Goal: Check status: Check status

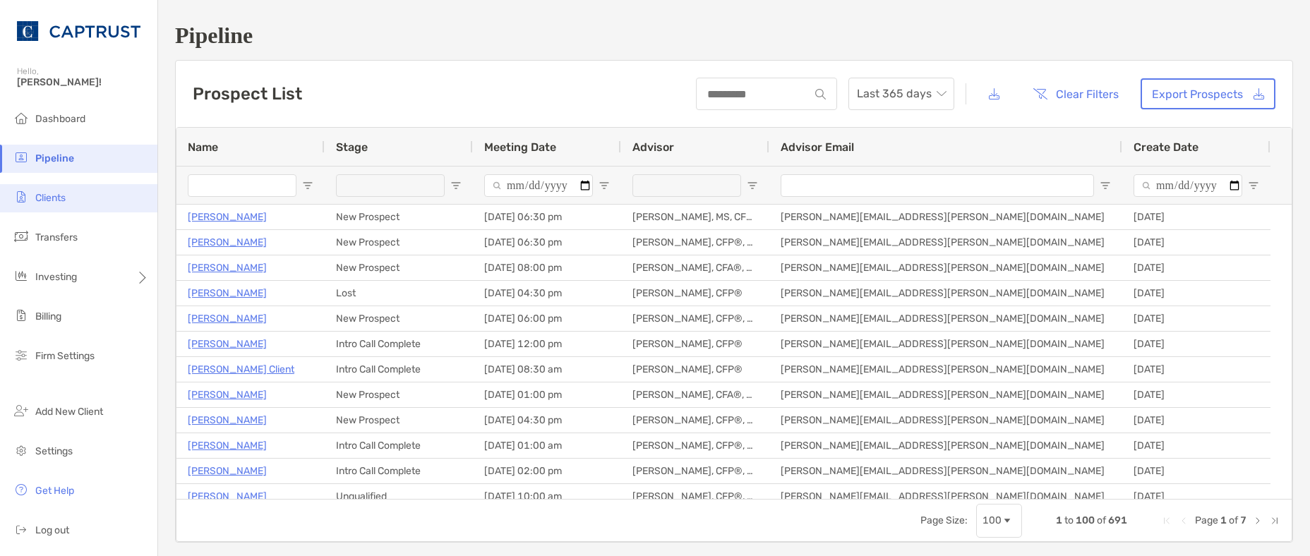
click at [50, 201] on span "Clients" at bounding box center [50, 198] width 30 height 12
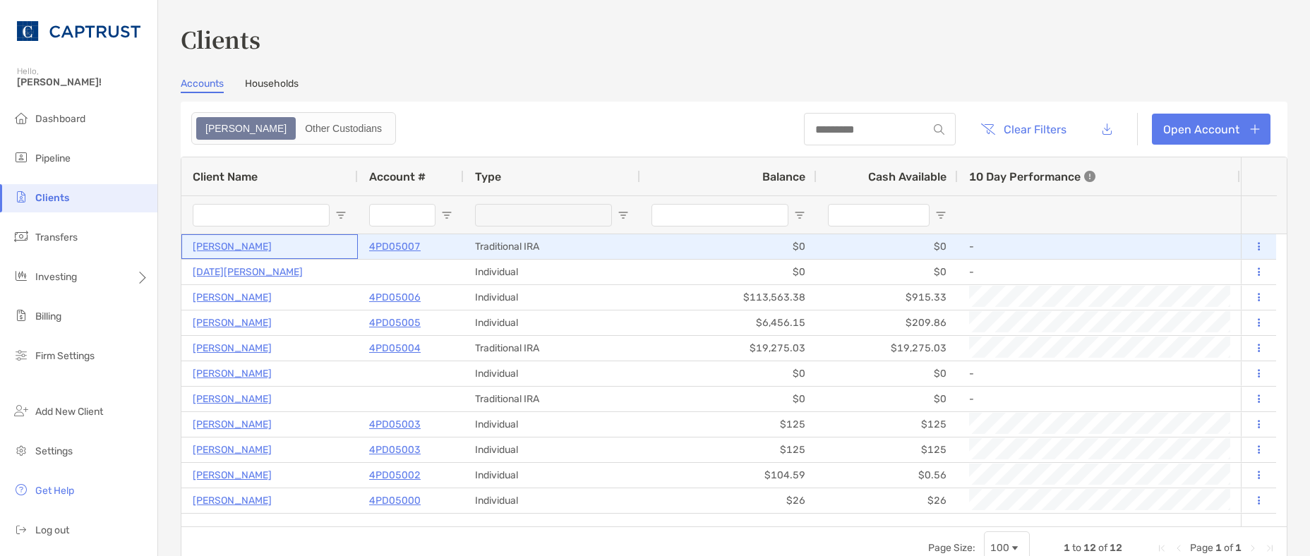
click at [237, 246] on p "[PERSON_NAME]" at bounding box center [232, 247] width 79 height 18
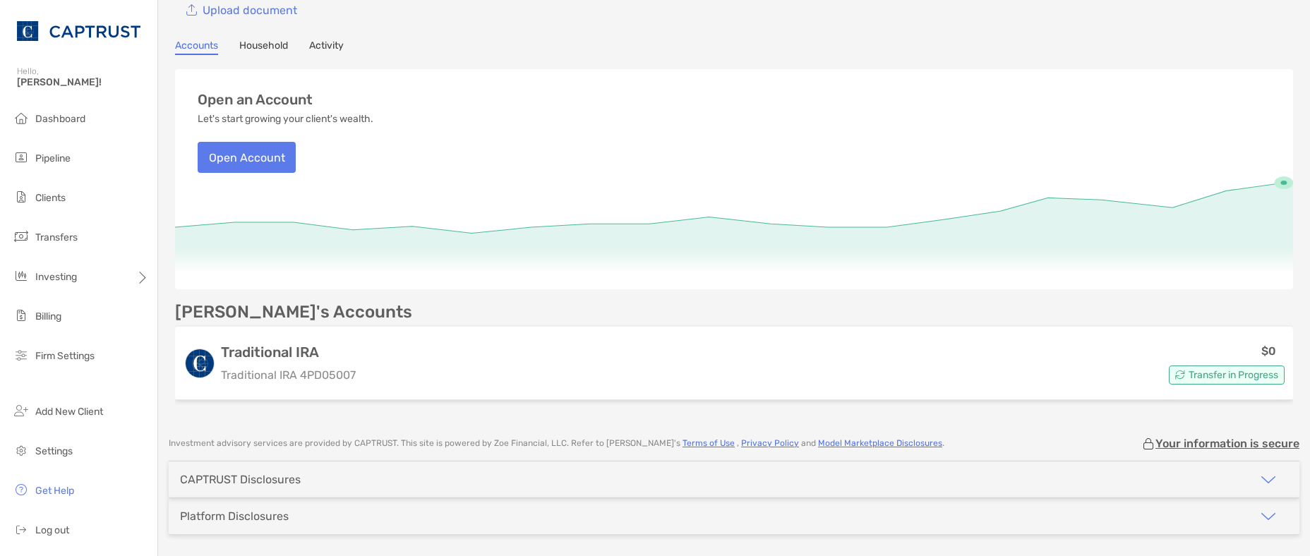
scroll to position [65, 0]
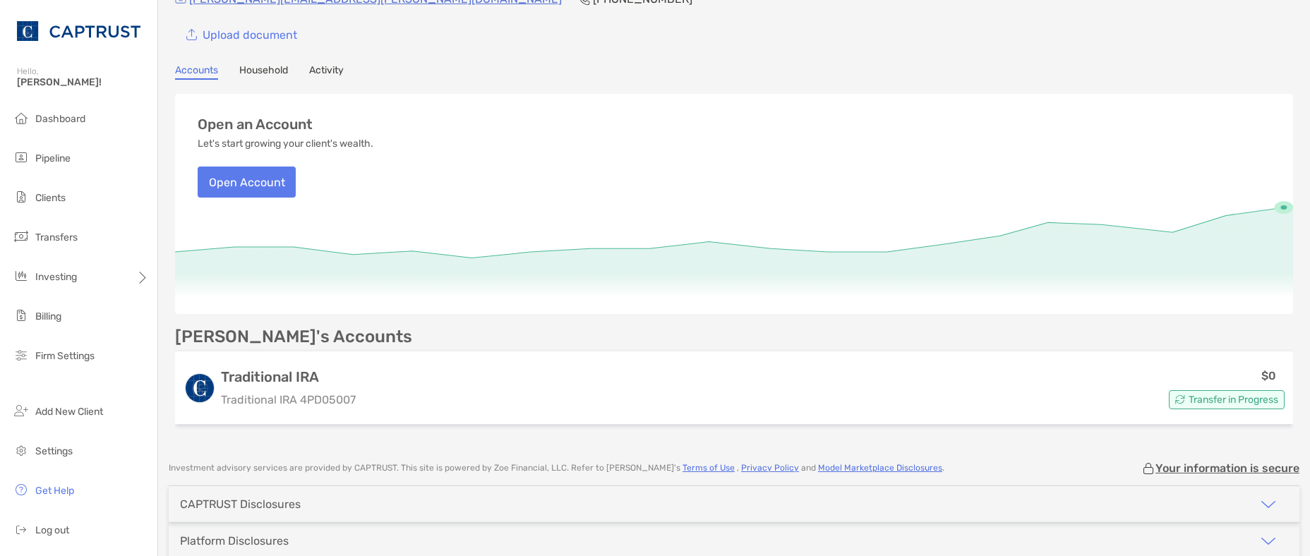
click at [337, 73] on link "Activity" at bounding box center [326, 72] width 35 height 16
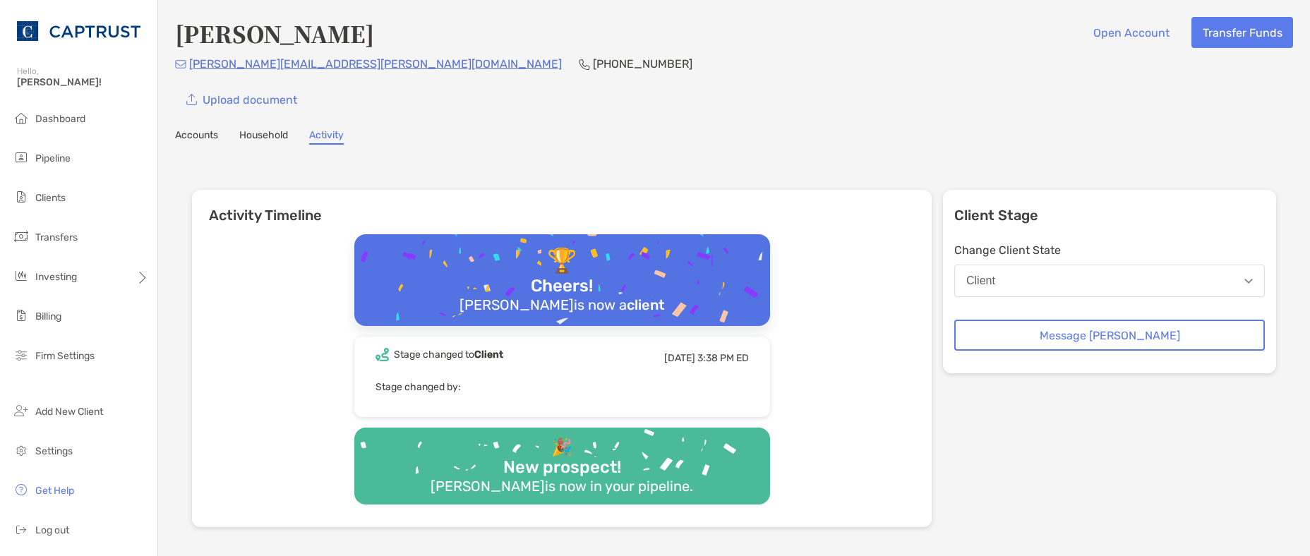
click at [210, 136] on link "Accounts" at bounding box center [196, 137] width 43 height 16
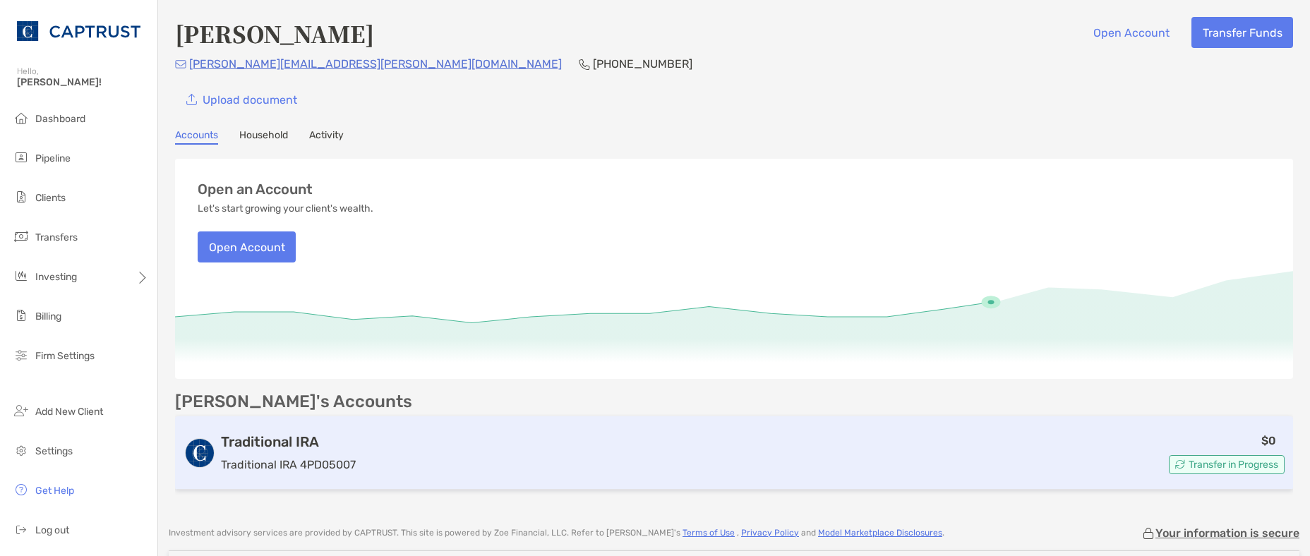
click at [290, 444] on h3 "Traditional IRA" at bounding box center [288, 441] width 135 height 17
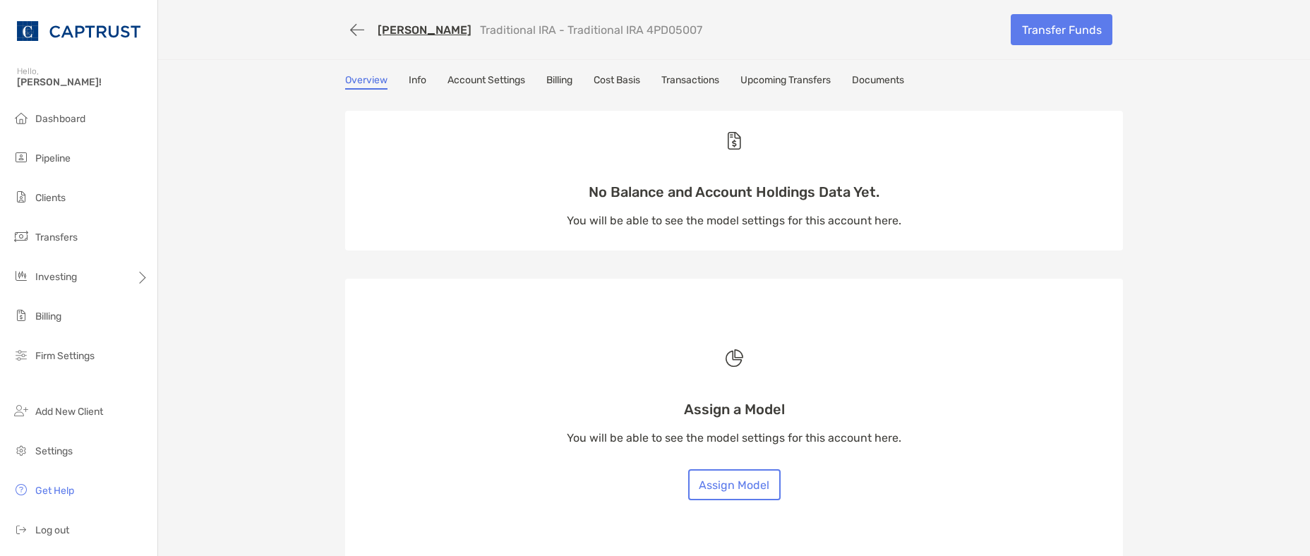
click at [414, 81] on link "Info" at bounding box center [418, 82] width 18 height 16
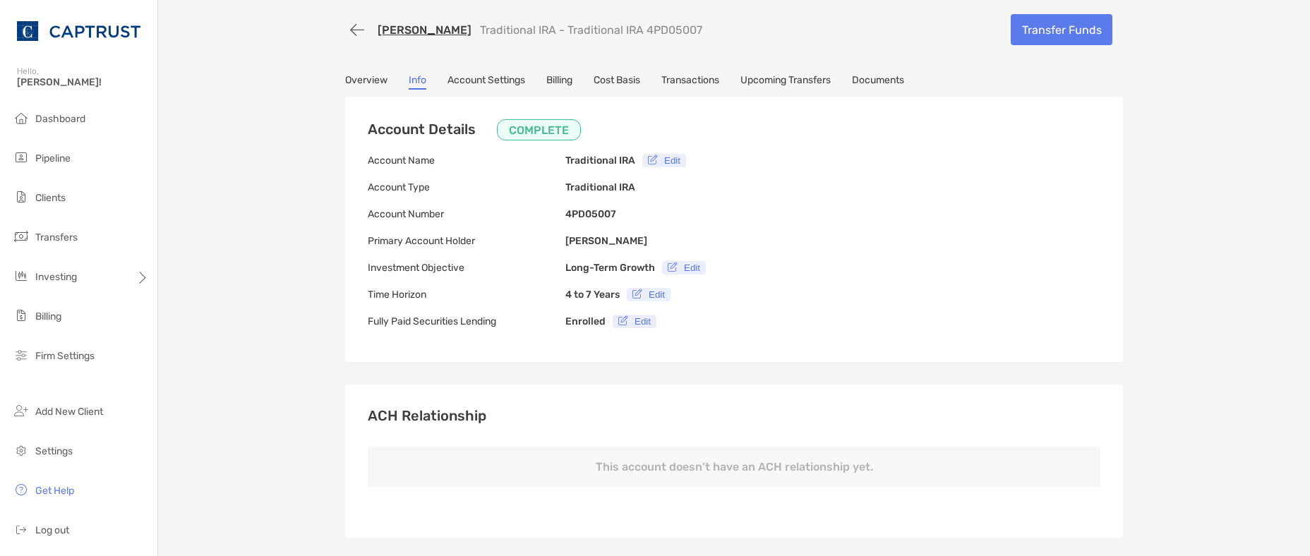
type input "**********"
click at [501, 79] on link "Account Settings" at bounding box center [487, 82] width 78 height 16
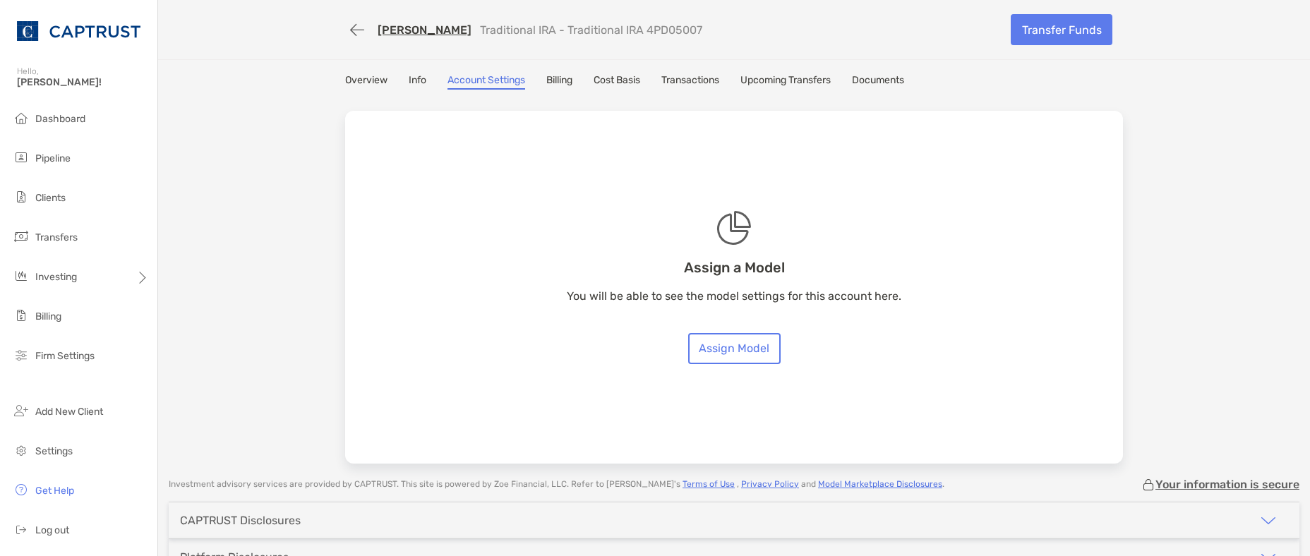
click at [568, 83] on link "Billing" at bounding box center [559, 82] width 26 height 16
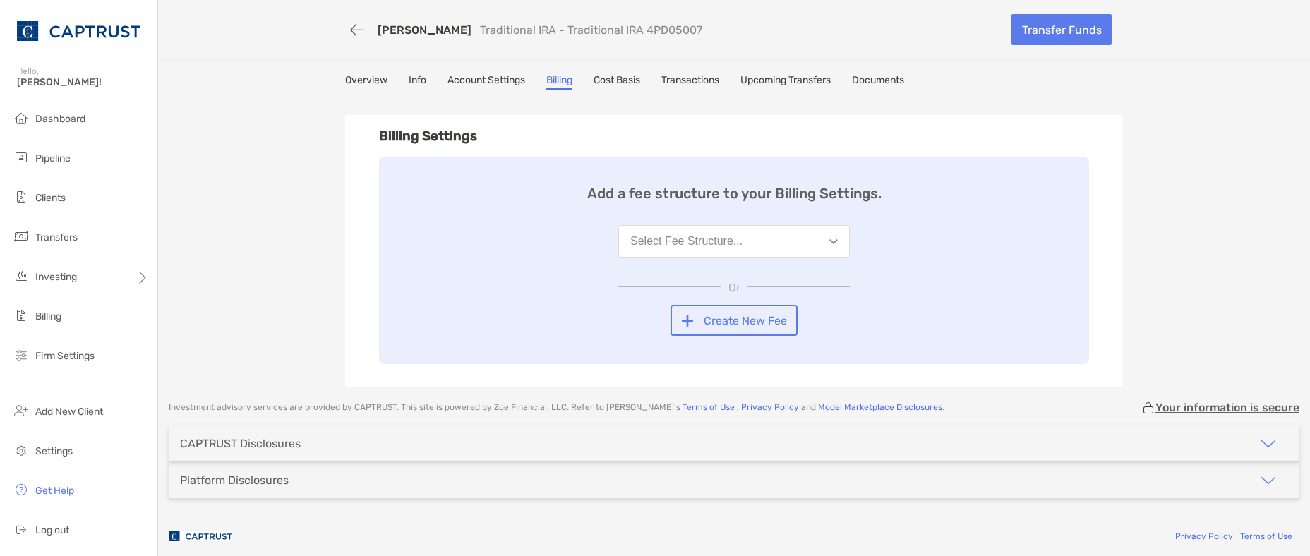
click at [625, 84] on link "Cost Basis" at bounding box center [617, 82] width 47 height 16
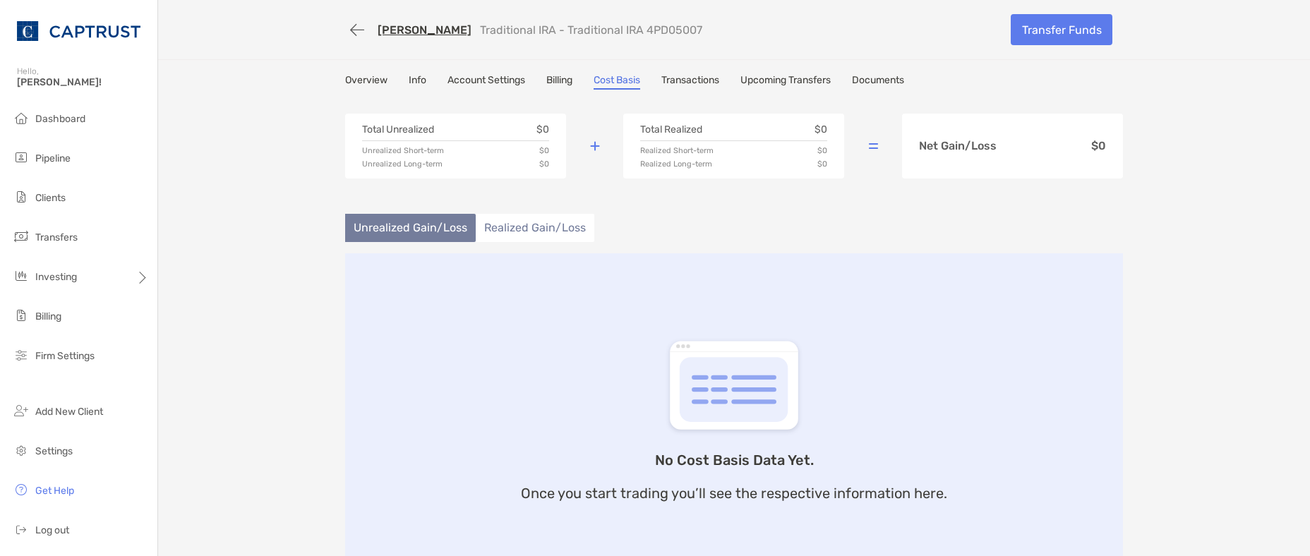
click at [703, 83] on link "Transactions" at bounding box center [691, 82] width 58 height 16
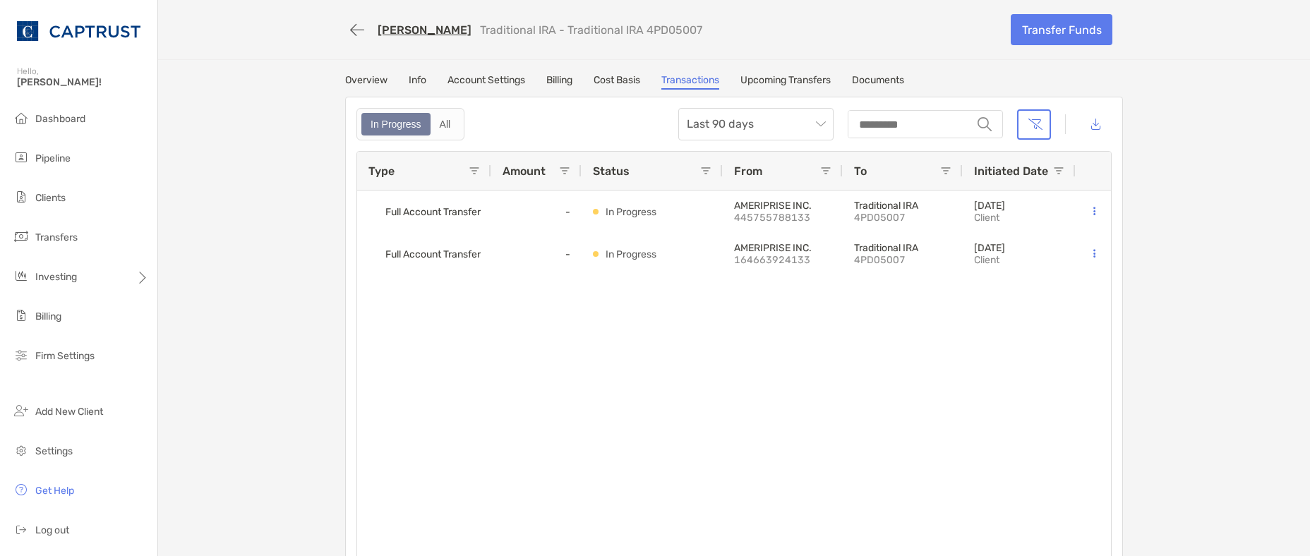
click at [804, 85] on link "Upcoming Transfers" at bounding box center [786, 82] width 90 height 16
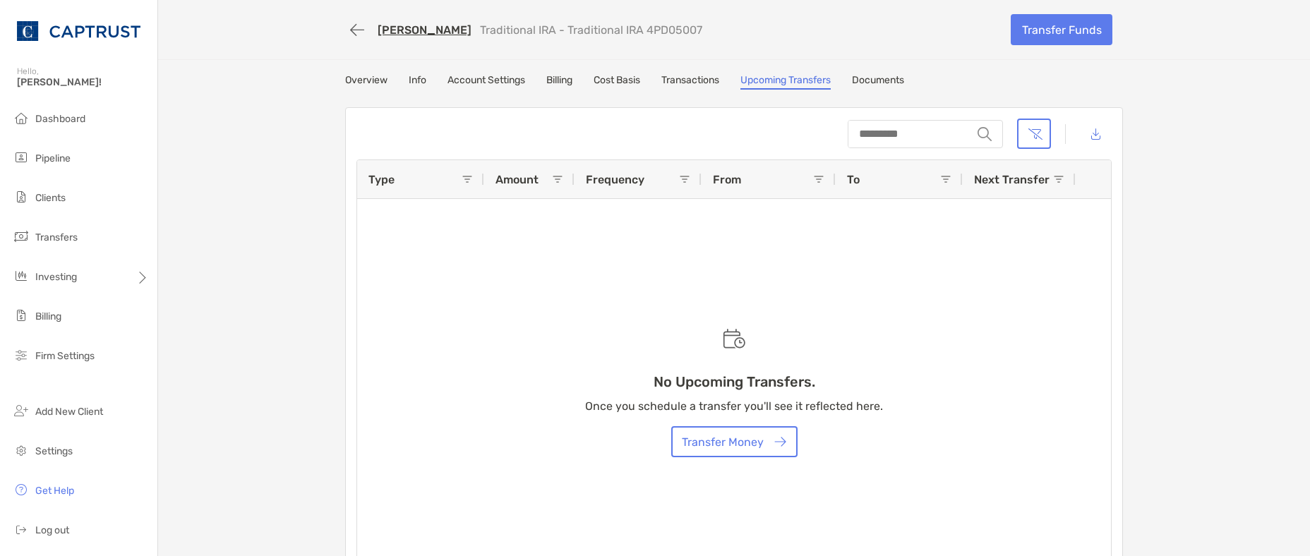
click at [868, 78] on link "Documents" at bounding box center [878, 82] width 52 height 16
